Goal: Transaction & Acquisition: Purchase product/service

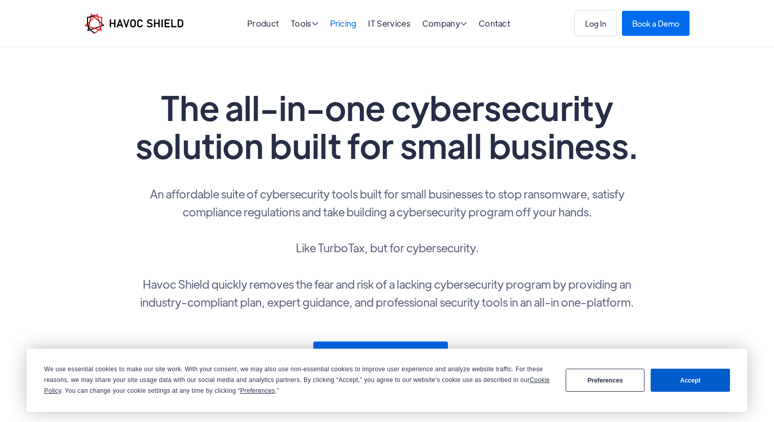
click at [348, 24] on link "Pricing" at bounding box center [343, 23] width 27 height 11
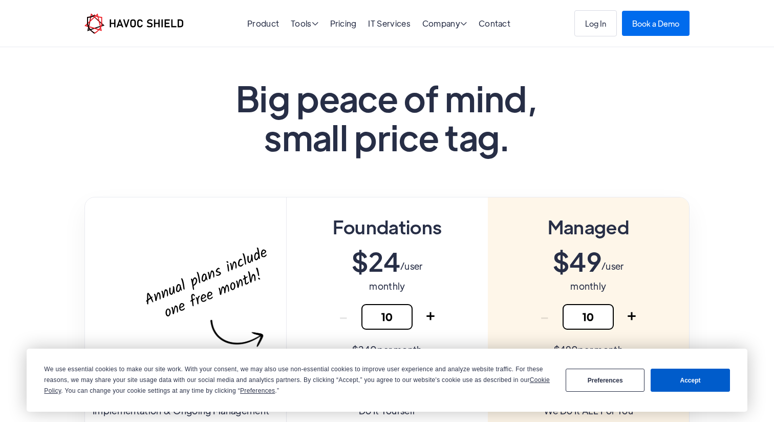
click at [706, 383] on button "Accept" at bounding box center [690, 379] width 79 height 23
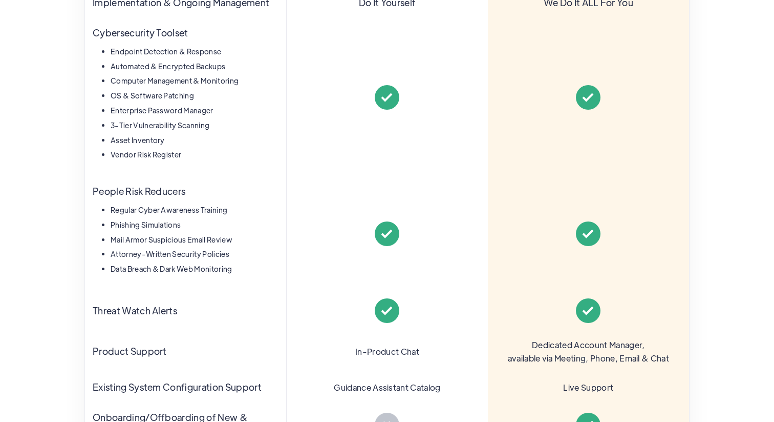
scroll to position [412, 0]
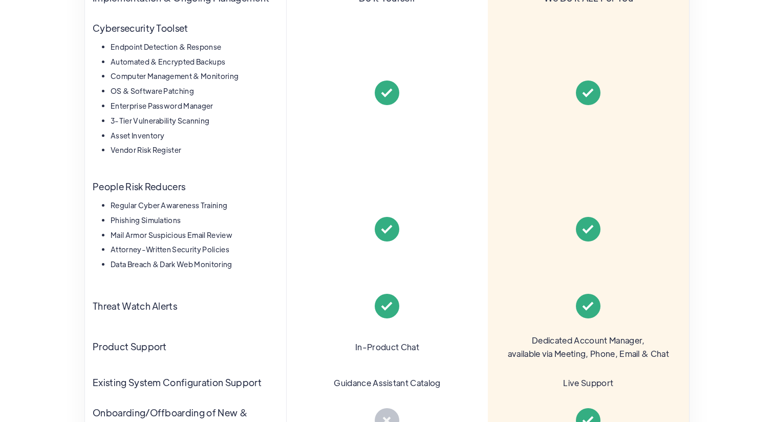
click at [509, 157] on div at bounding box center [588, 92] width 201 height 158
